Goal: Find specific page/section: Find specific page/section

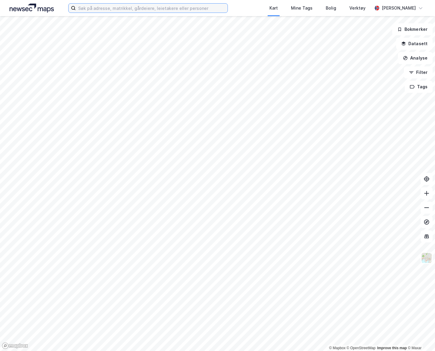
click at [116, 9] on input at bounding box center [152, 8] width 152 height 9
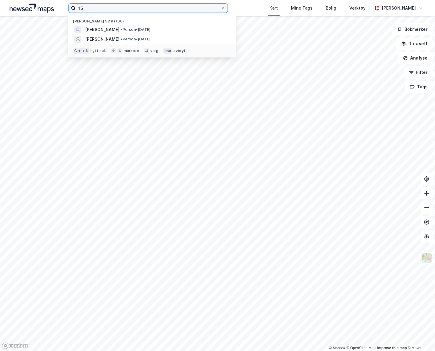
type input "1"
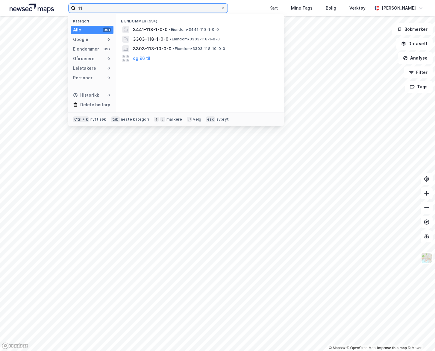
type input "1"
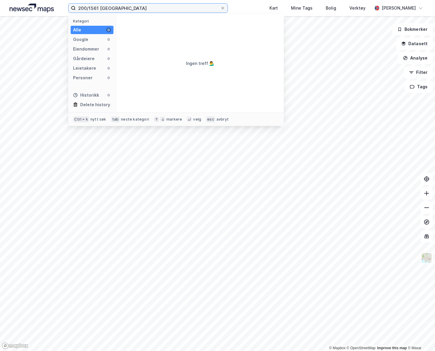
click at [84, 9] on input "200/1561 [GEOGRAPHIC_DATA]" at bounding box center [148, 8] width 145 height 9
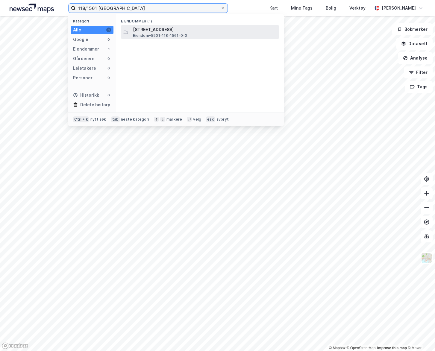
type input "118/1561 [GEOGRAPHIC_DATA]"
click at [150, 28] on span "[STREET_ADDRESS]" at bounding box center [205, 29] width 144 height 7
